Goal: Task Accomplishment & Management: Use online tool/utility

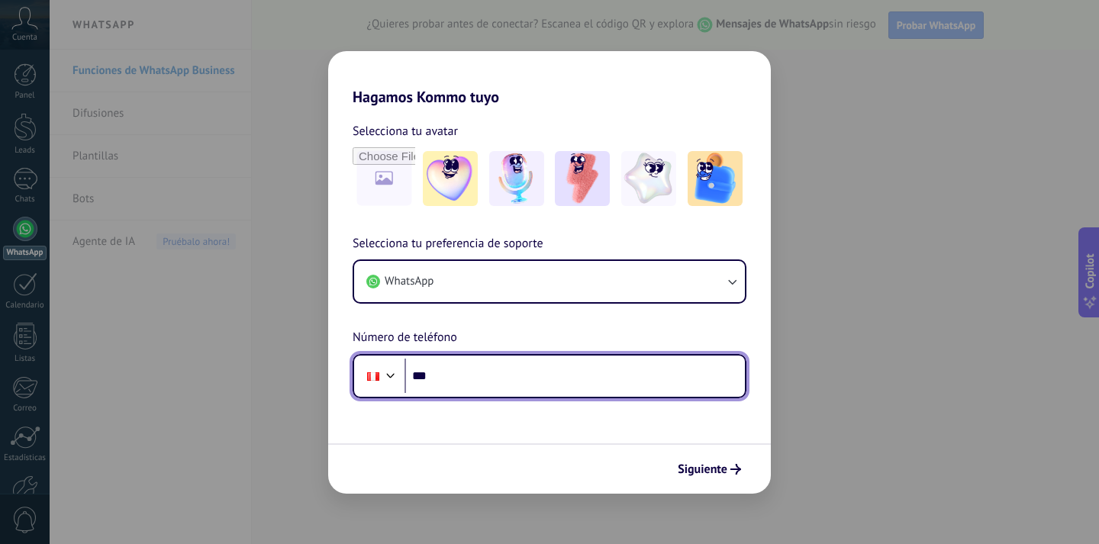
click at [494, 370] on input "***" at bounding box center [574, 376] width 340 height 35
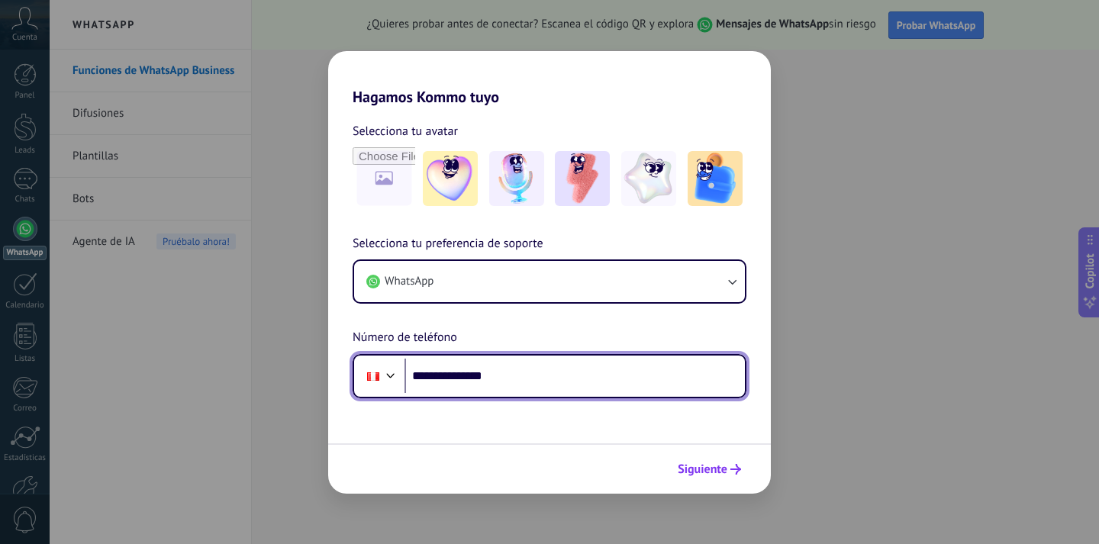
type input "**********"
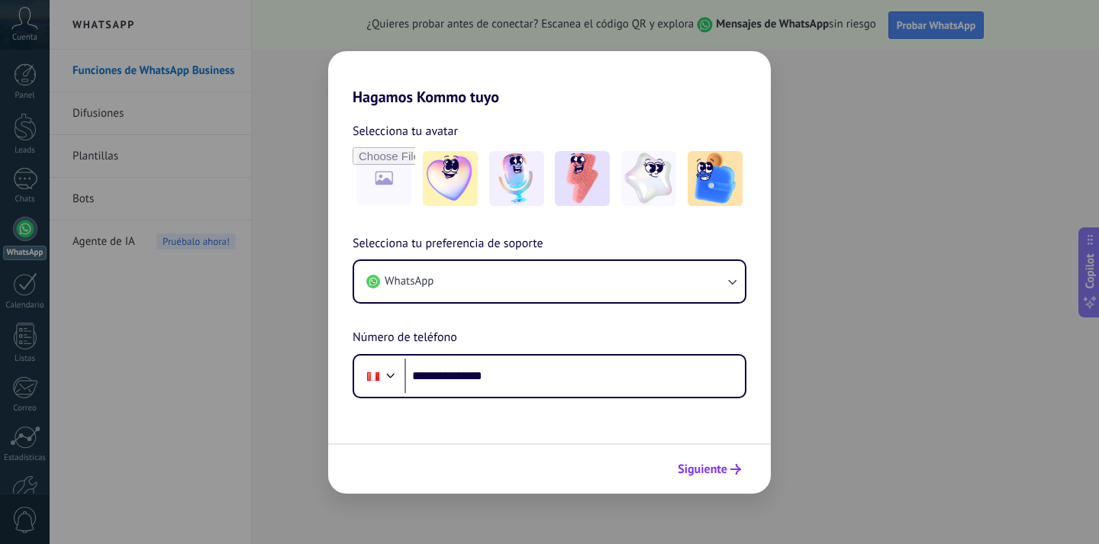
click at [713, 470] on span "Siguiente" at bounding box center [702, 469] width 50 height 11
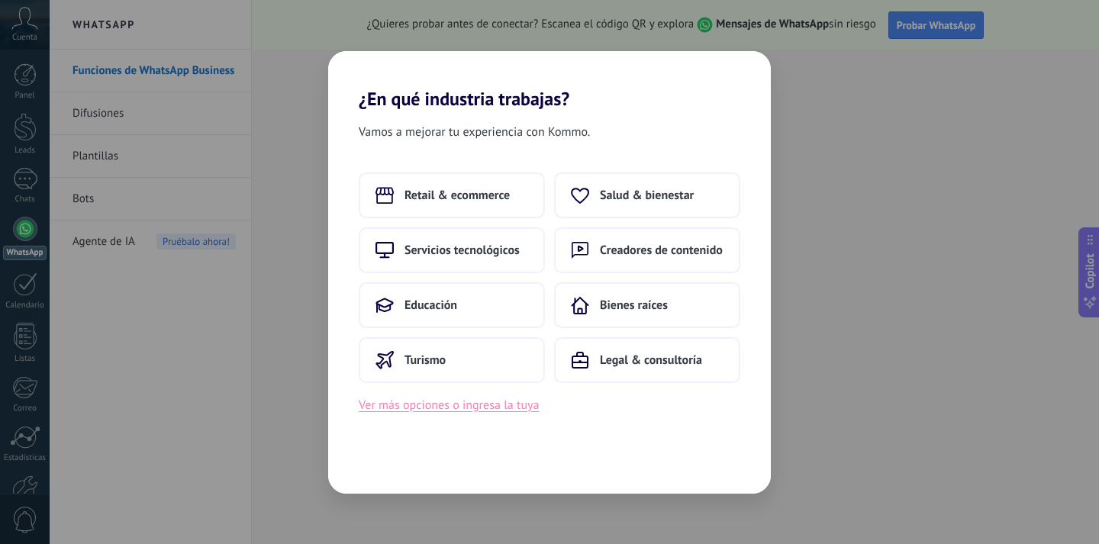
click at [507, 405] on button "Ver más opciones o ingresa la tuya" at bounding box center [449, 405] width 180 height 20
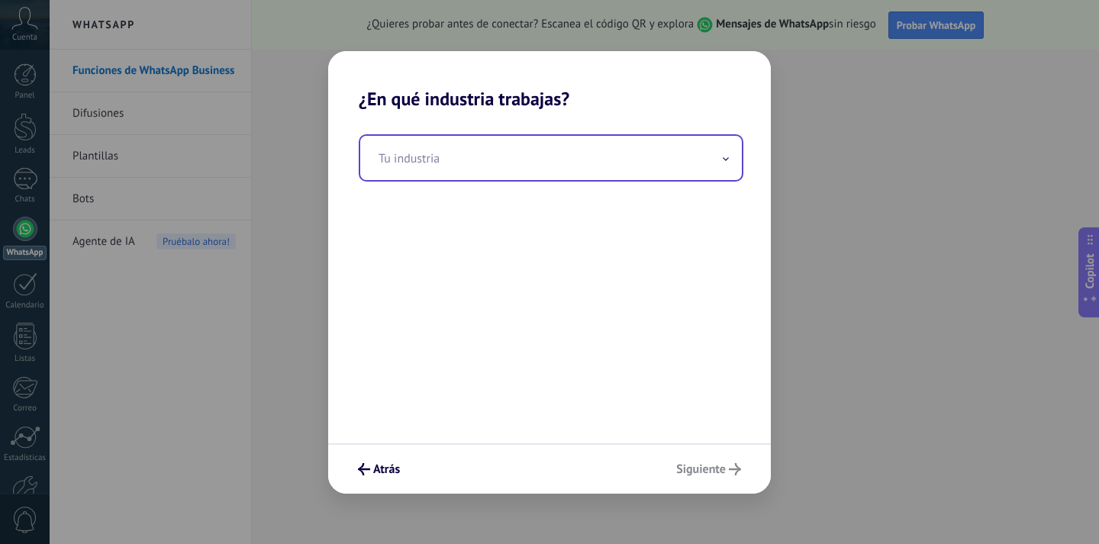
click at [427, 164] on input "text" at bounding box center [550, 158] width 381 height 44
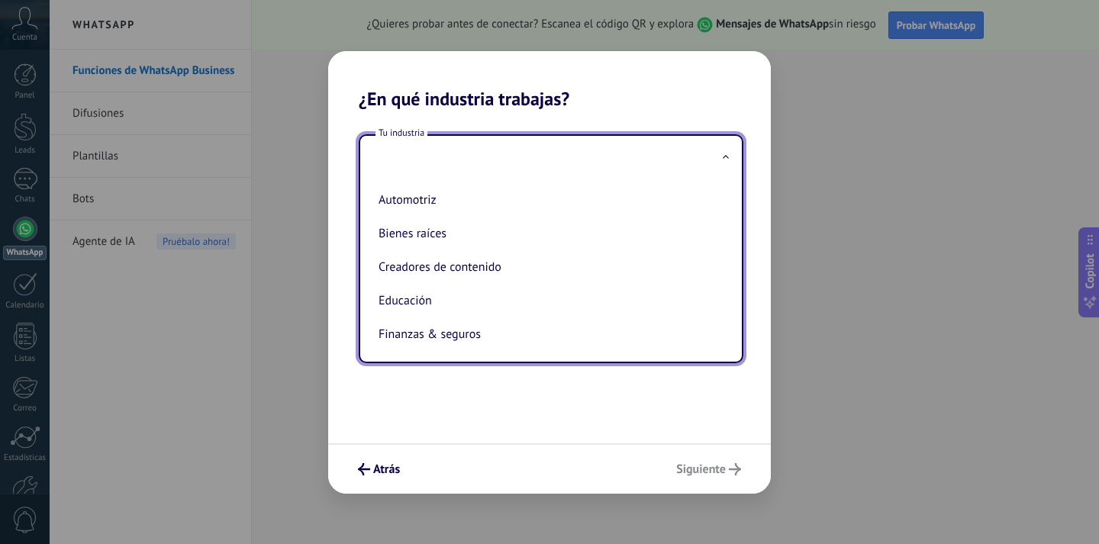
click at [427, 164] on input "text" at bounding box center [550, 158] width 381 height 44
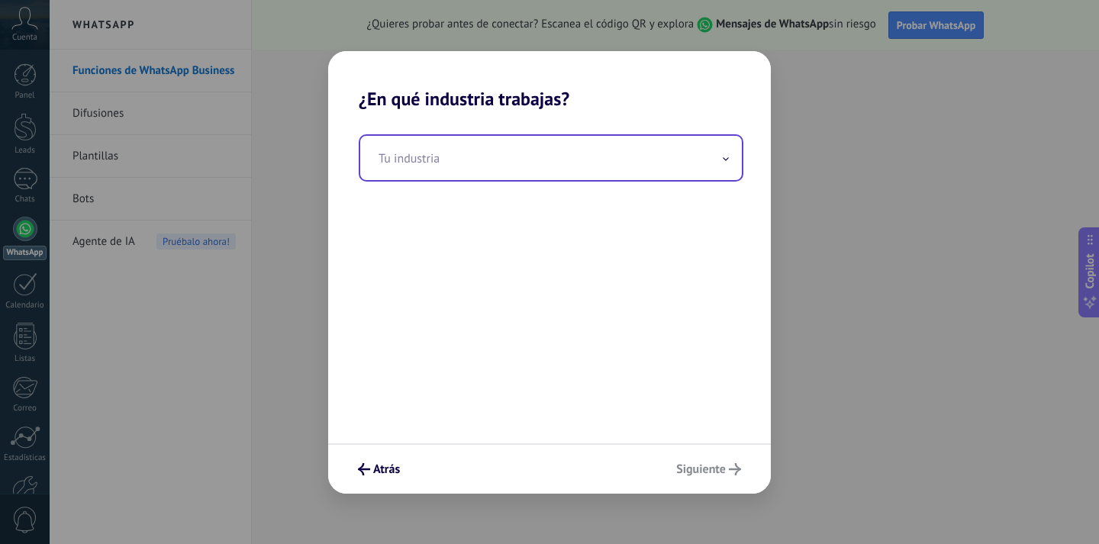
click at [427, 164] on input "text" at bounding box center [550, 158] width 381 height 44
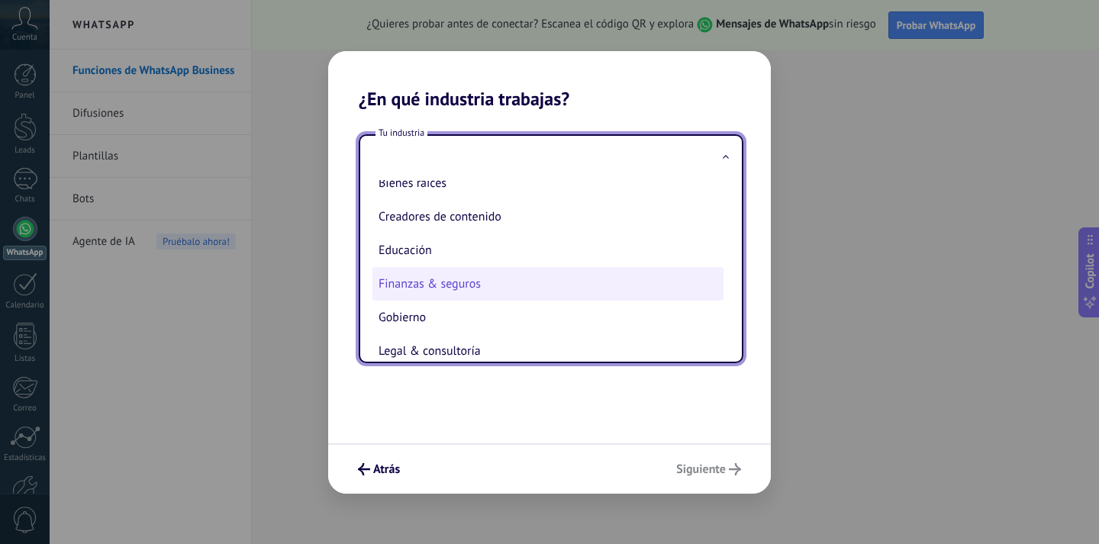
scroll to position [76, 0]
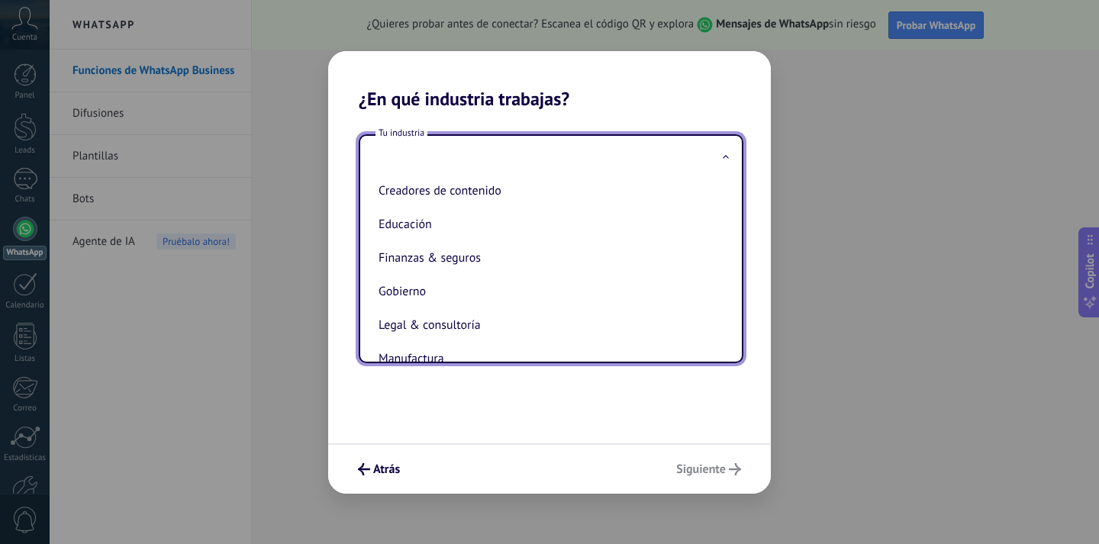
click at [478, 230] on li "Educación" at bounding box center [547, 225] width 351 height 34
type input "*********"
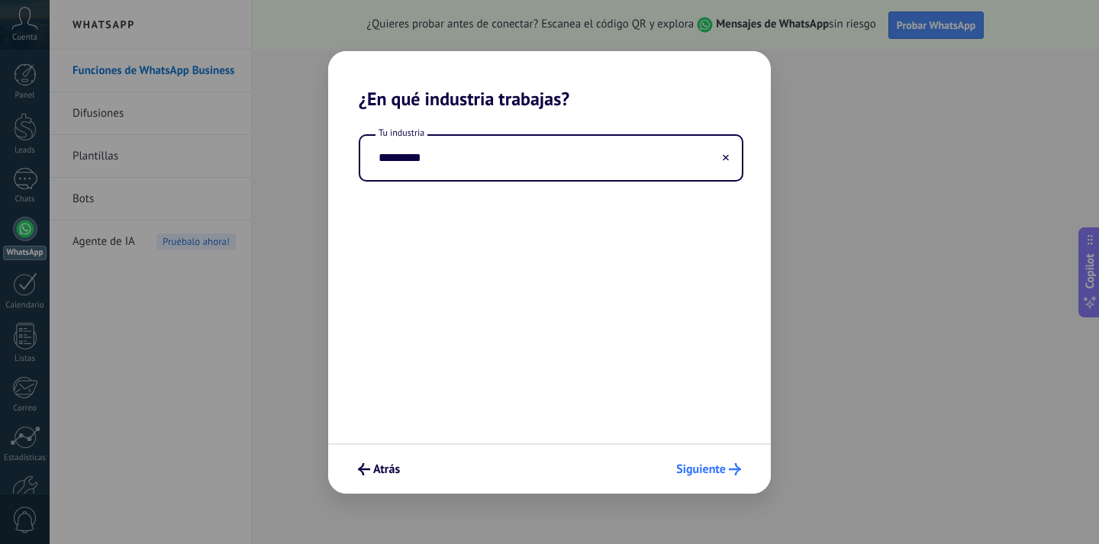
click at [713, 468] on span "Siguiente" at bounding box center [701, 469] width 50 height 11
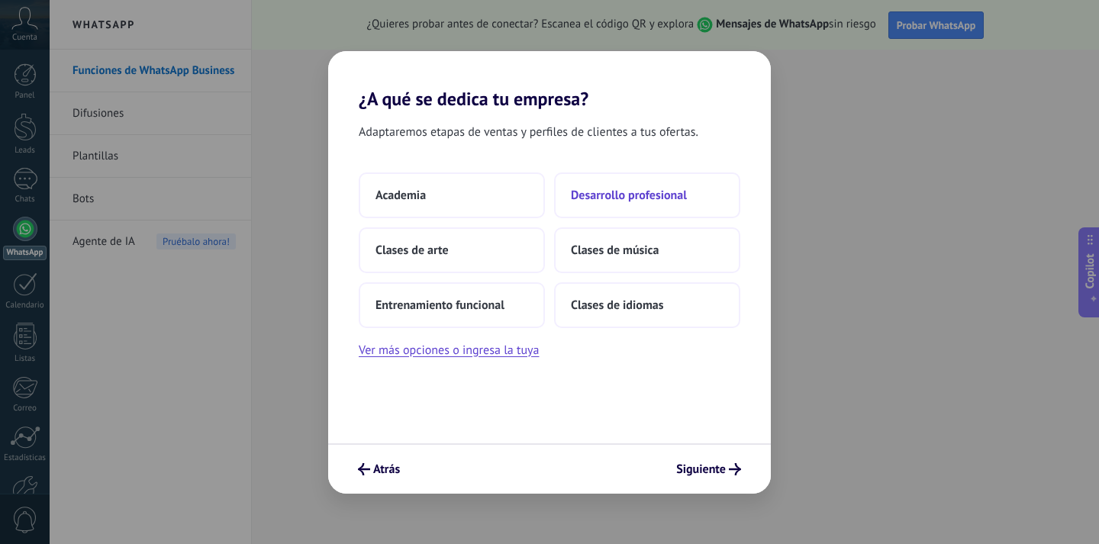
click at [647, 188] on span "Desarrollo profesional" at bounding box center [629, 195] width 116 height 15
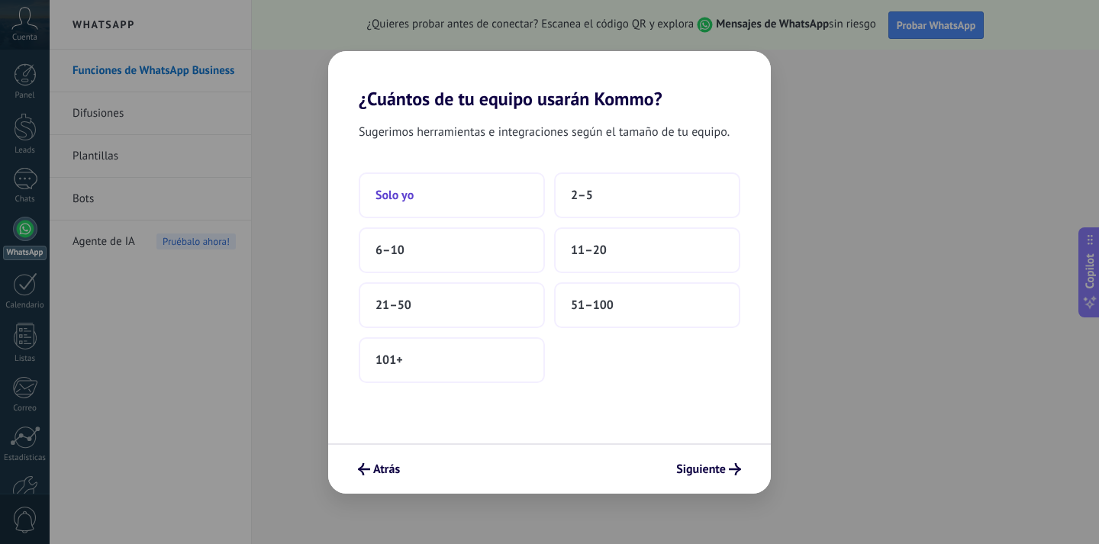
click at [435, 198] on button "Solo yo" at bounding box center [452, 195] width 186 height 46
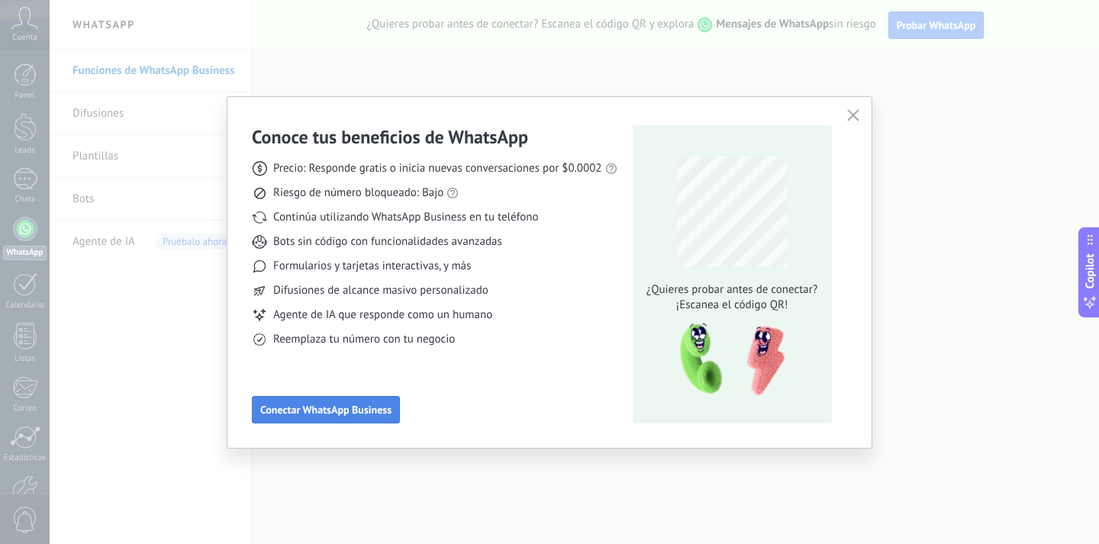
click at [304, 403] on button "Conectar WhatsApp Business" at bounding box center [326, 409] width 148 height 27
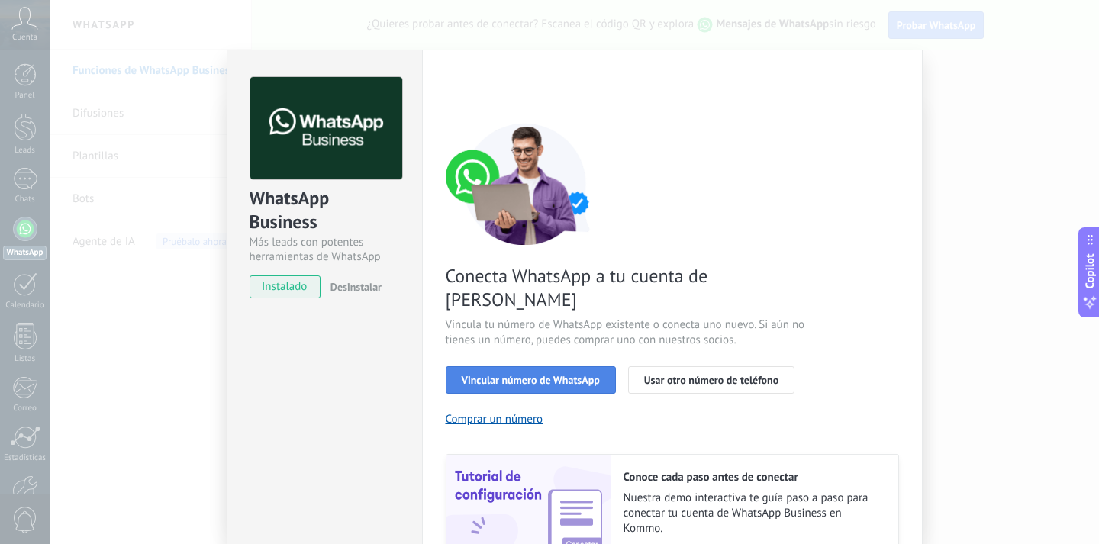
click at [565, 375] on span "Vincular número de WhatsApp" at bounding box center [531, 380] width 138 height 11
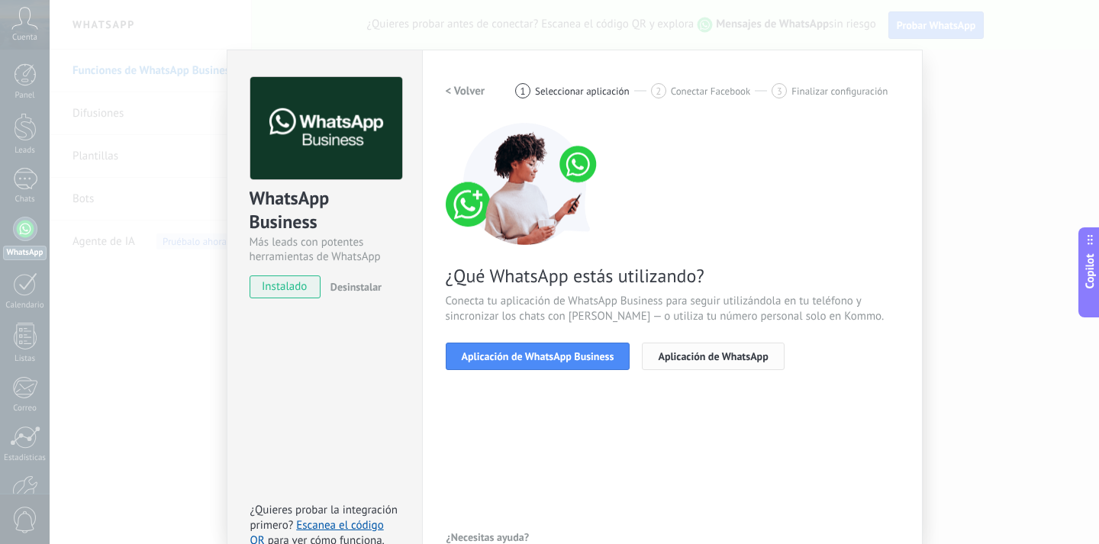
click at [664, 349] on button "Aplicación de WhatsApp" at bounding box center [713, 356] width 142 height 27
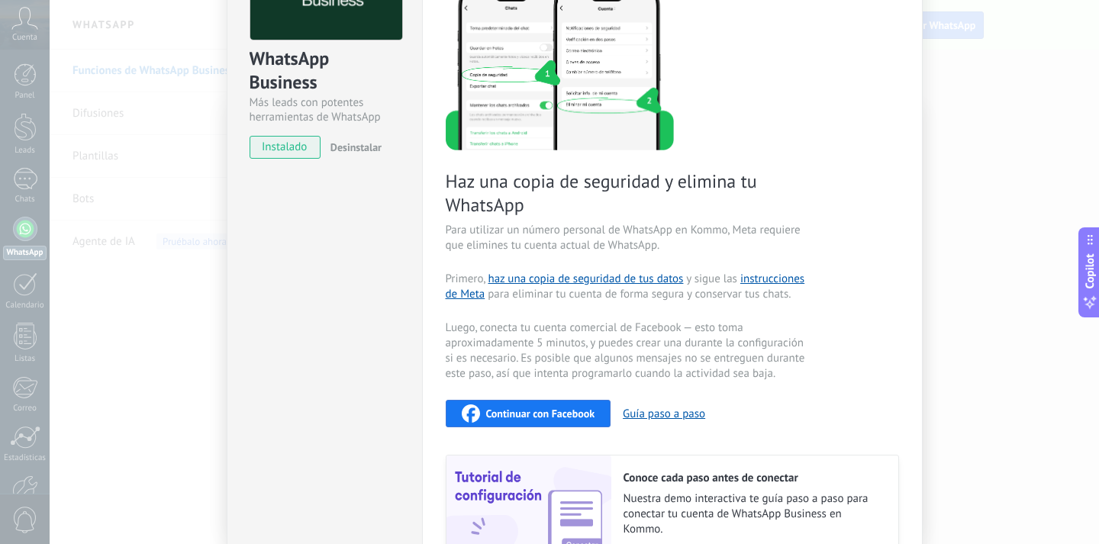
scroll to position [0, 0]
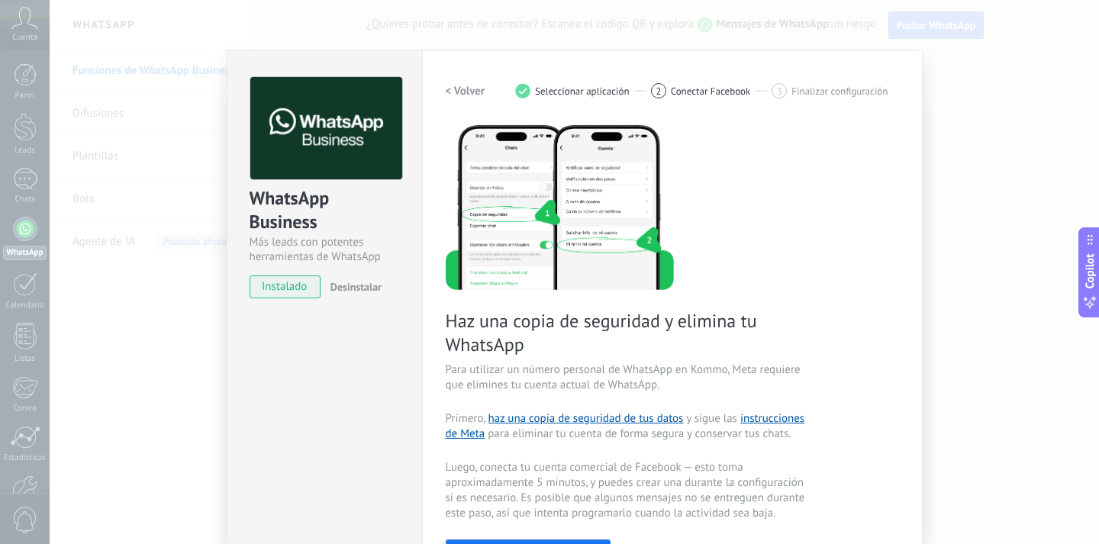
click at [288, 288] on span "instalado" at bounding box center [284, 286] width 69 height 23
click at [299, 291] on span "instalado" at bounding box center [284, 286] width 69 height 23
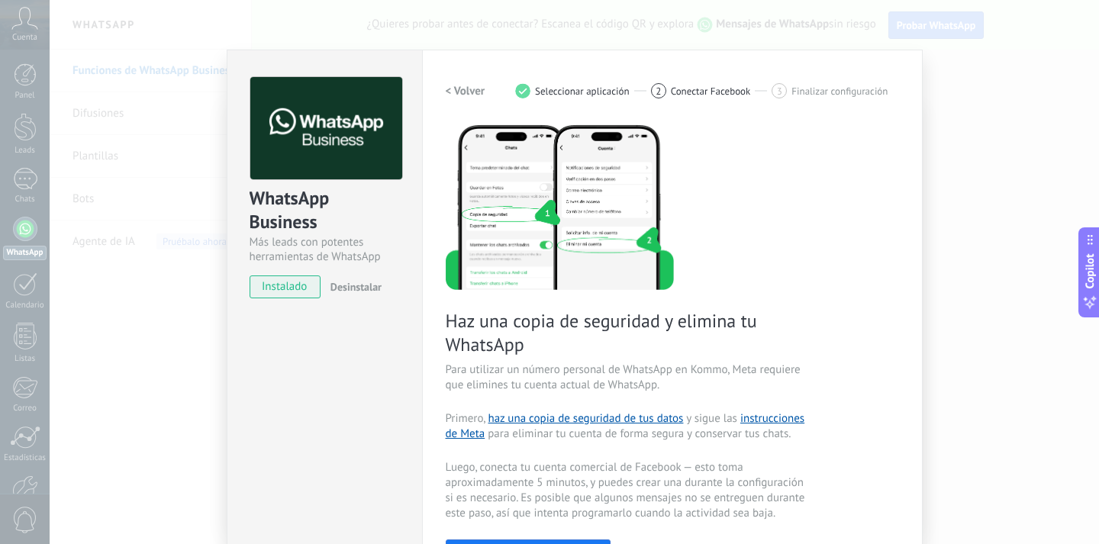
click at [299, 291] on span "instalado" at bounding box center [284, 286] width 69 height 23
click at [343, 188] on div "WhatsApp Business" at bounding box center [324, 210] width 150 height 49
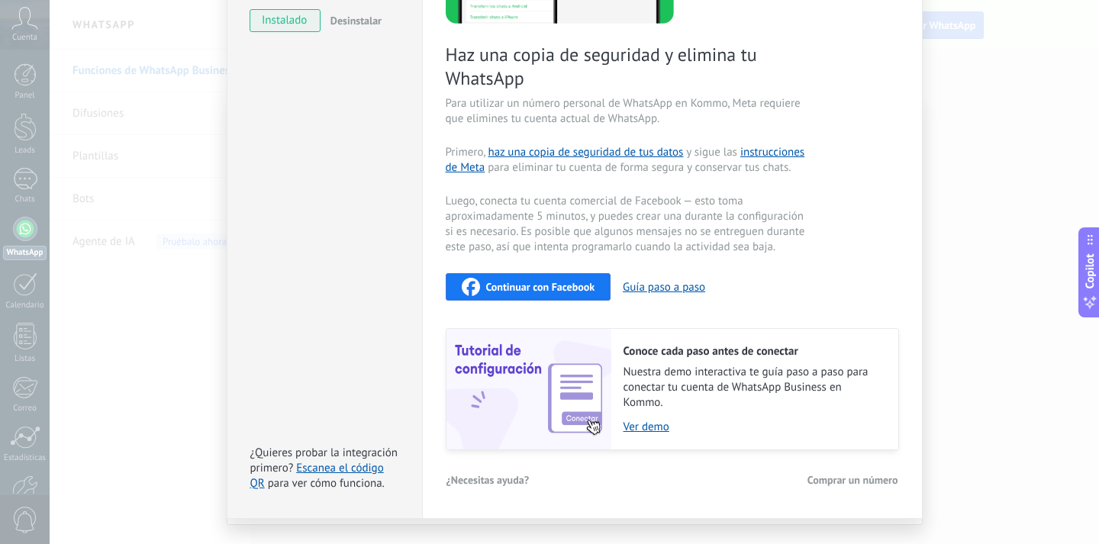
scroll to position [298, 0]
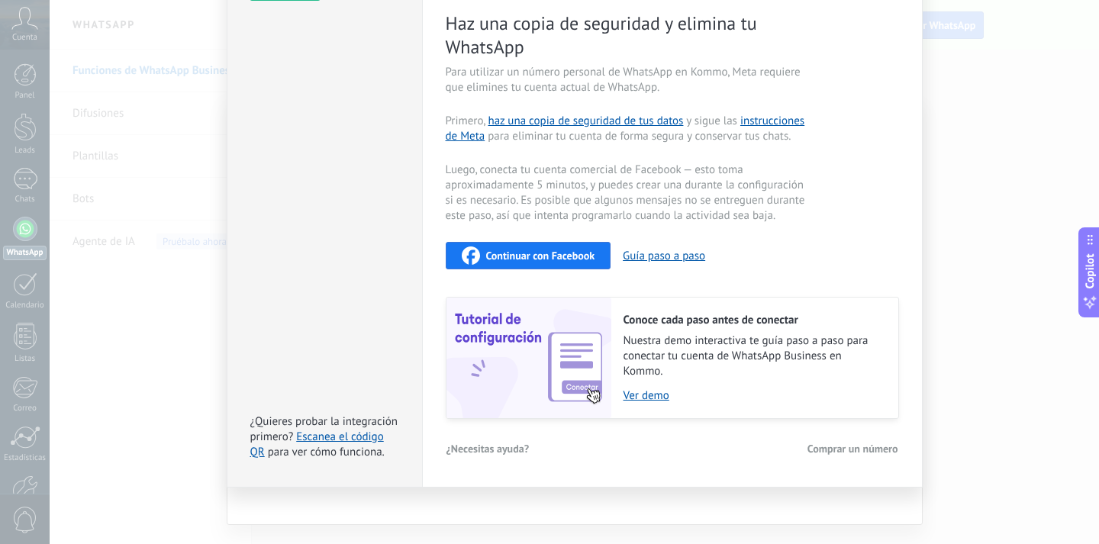
click at [848, 448] on span "Comprar un número" at bounding box center [852, 448] width 91 height 11
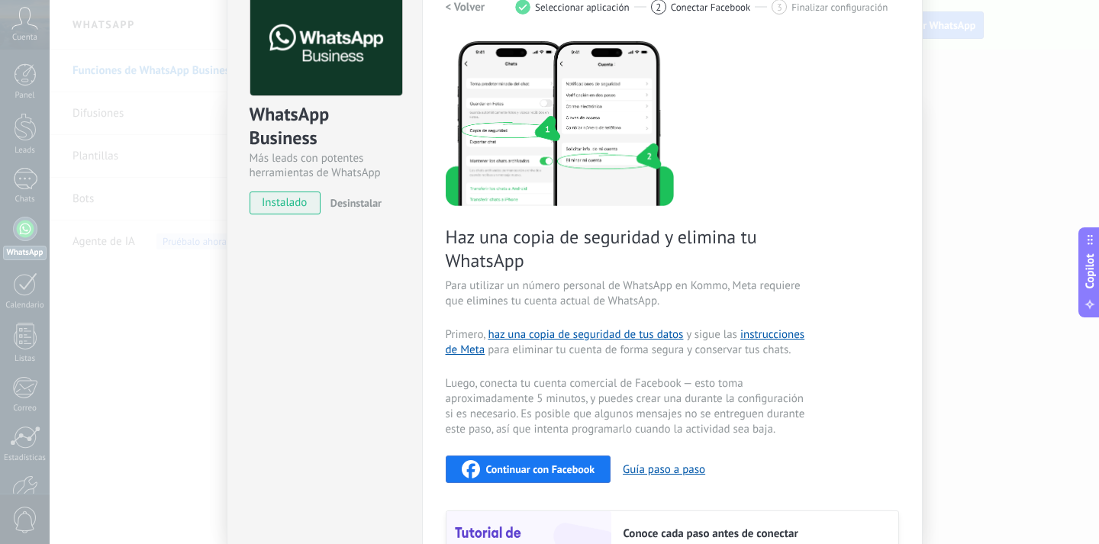
scroll to position [0, 0]
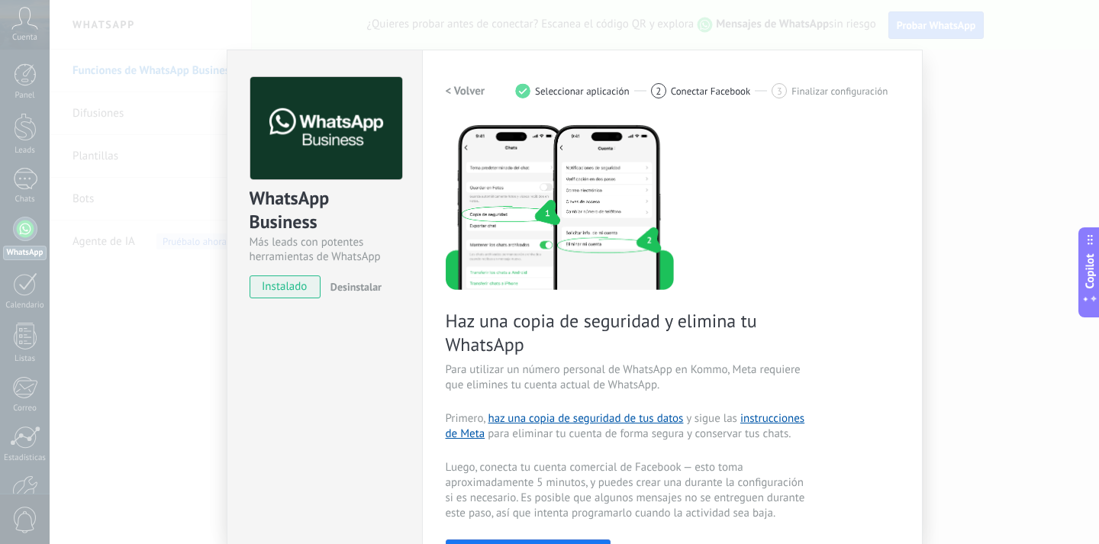
drag, startPoint x: 909, startPoint y: 132, endPoint x: 924, endPoint y: 127, distance: 15.4
click at [909, 132] on div "Configuraciones Autorizaciones This tab logs the users who have granted integra…" at bounding box center [672, 417] width 500 height 735
click at [928, 124] on div "WhatsApp Business Más leads con potentes herramientas de WhatsApp instalado Des…" at bounding box center [574, 272] width 1049 height 544
click at [931, 122] on div "WhatsApp Business Más leads con potentes herramientas de WhatsApp instalado Des…" at bounding box center [574, 272] width 1049 height 544
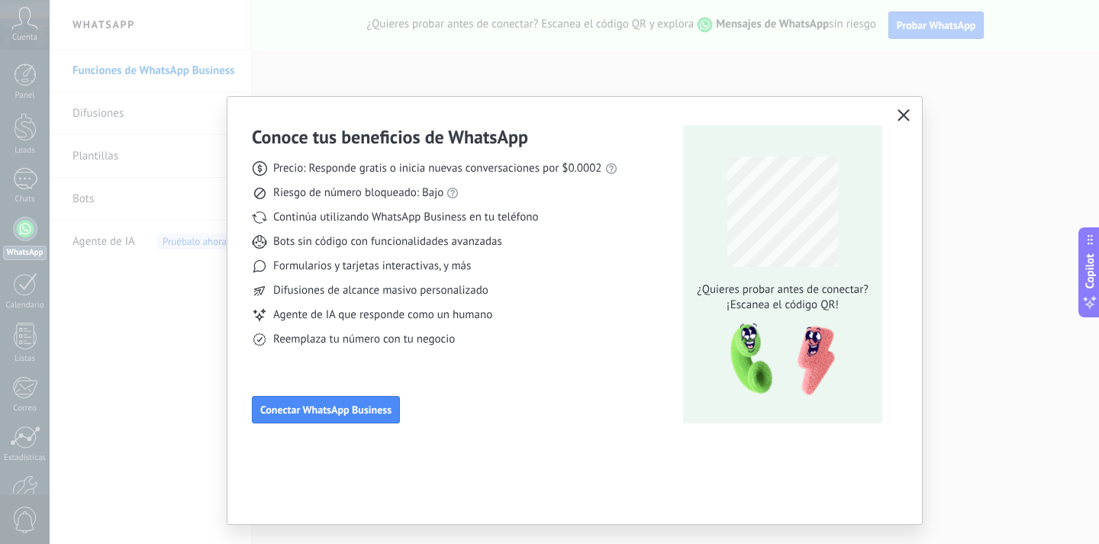
click at [963, 111] on div "Conoce tus beneficios de WhatsApp Precio: Responde gratis o inicia nuevas conve…" at bounding box center [549, 272] width 1099 height 544
click at [909, 118] on button "button" at bounding box center [903, 115] width 20 height 21
